Goal: Task Accomplishment & Management: Use online tool/utility

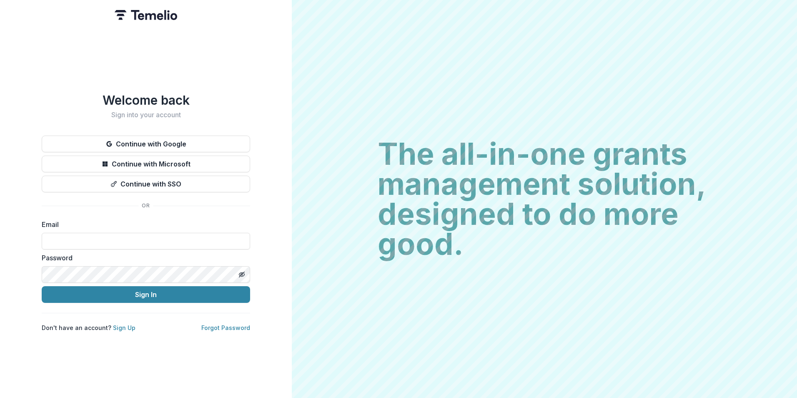
click at [164, 228] on div "Email" at bounding box center [146, 234] width 208 height 30
click at [208, 243] on input at bounding box center [146, 241] width 208 height 17
type input "**********"
click at [42, 286] on button "Sign In" at bounding box center [146, 294] width 208 height 17
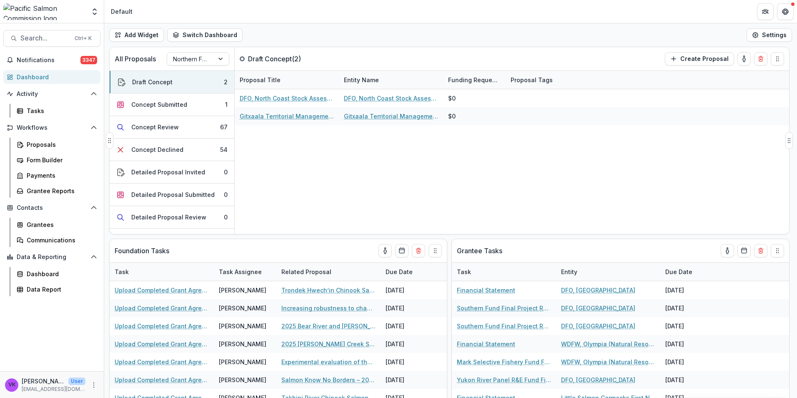
click at [524, 52] on div "All Proposals Northern Fund Draft Concept ( 2 ) Create Proposal" at bounding box center [432, 58] width 644 height 23
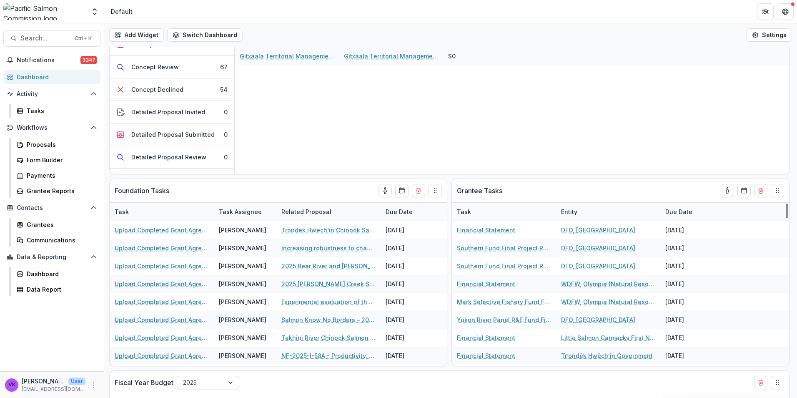
scroll to position [125, 0]
